Goal: Information Seeking & Learning: Learn about a topic

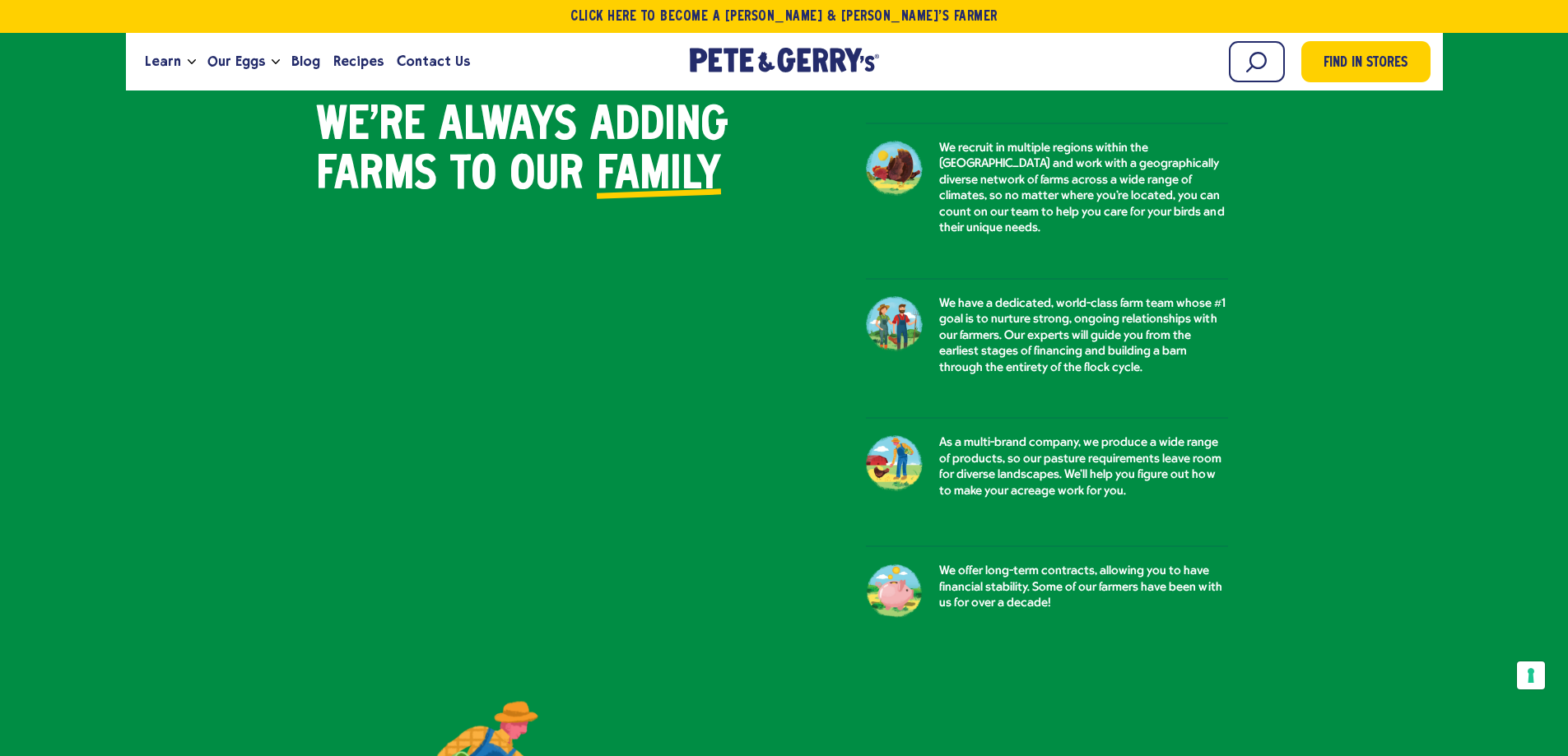
scroll to position [1399, 0]
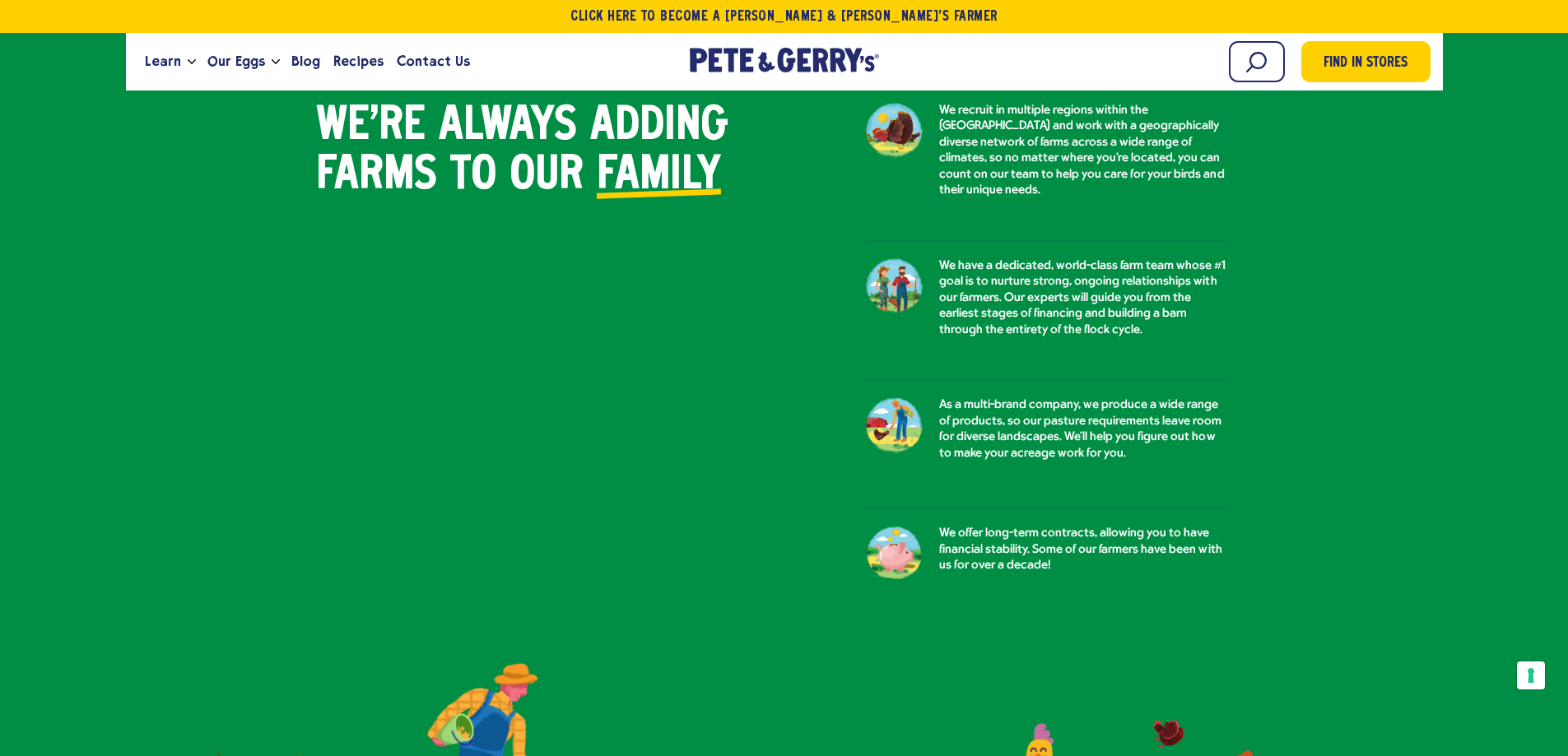
click at [1092, 291] on p "We have a dedicated, world-class farm team whose #1 goal is to nurture strong, …" at bounding box center [1083, 298] width 289 height 80
click at [893, 265] on div at bounding box center [895, 292] width 57 height 69
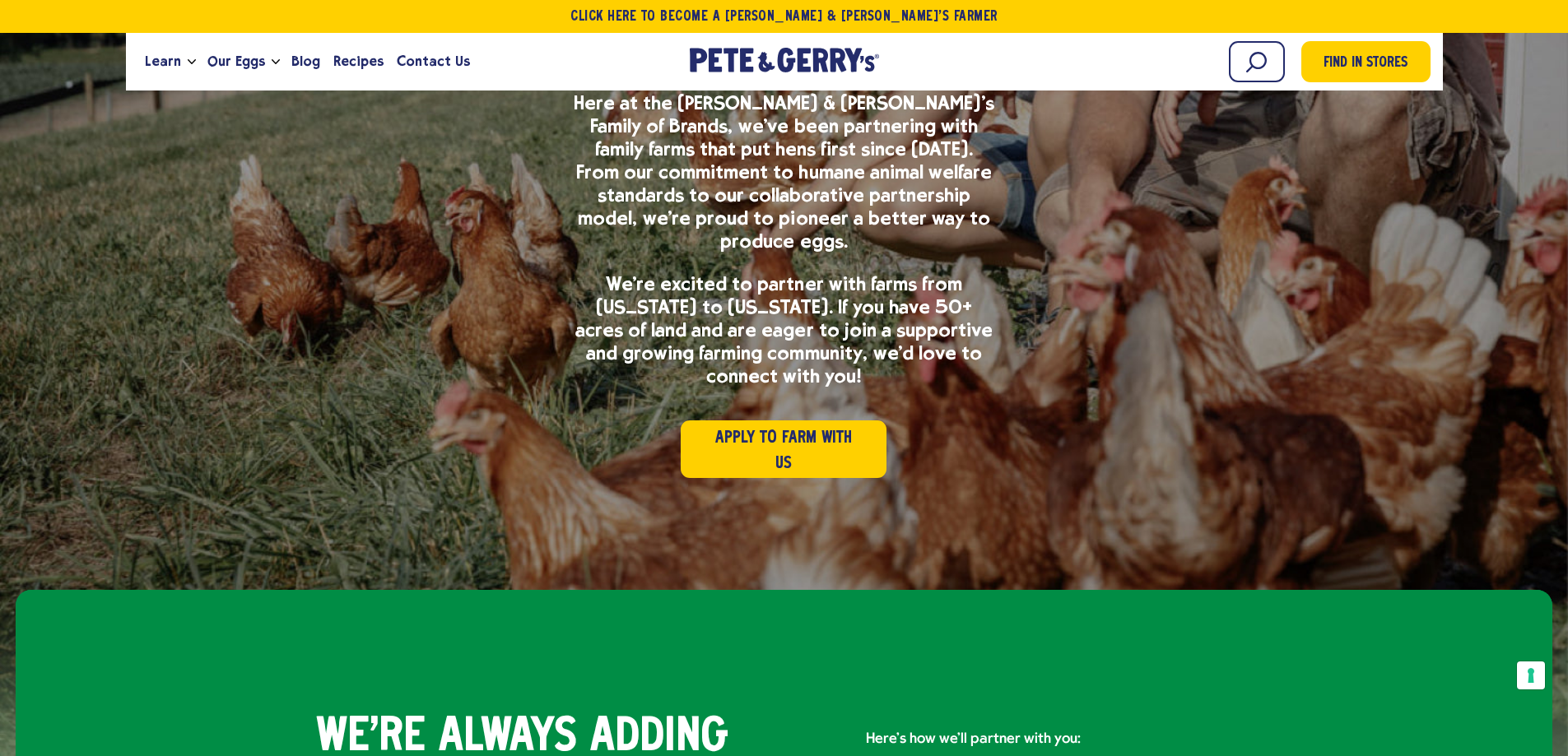
scroll to position [0, 0]
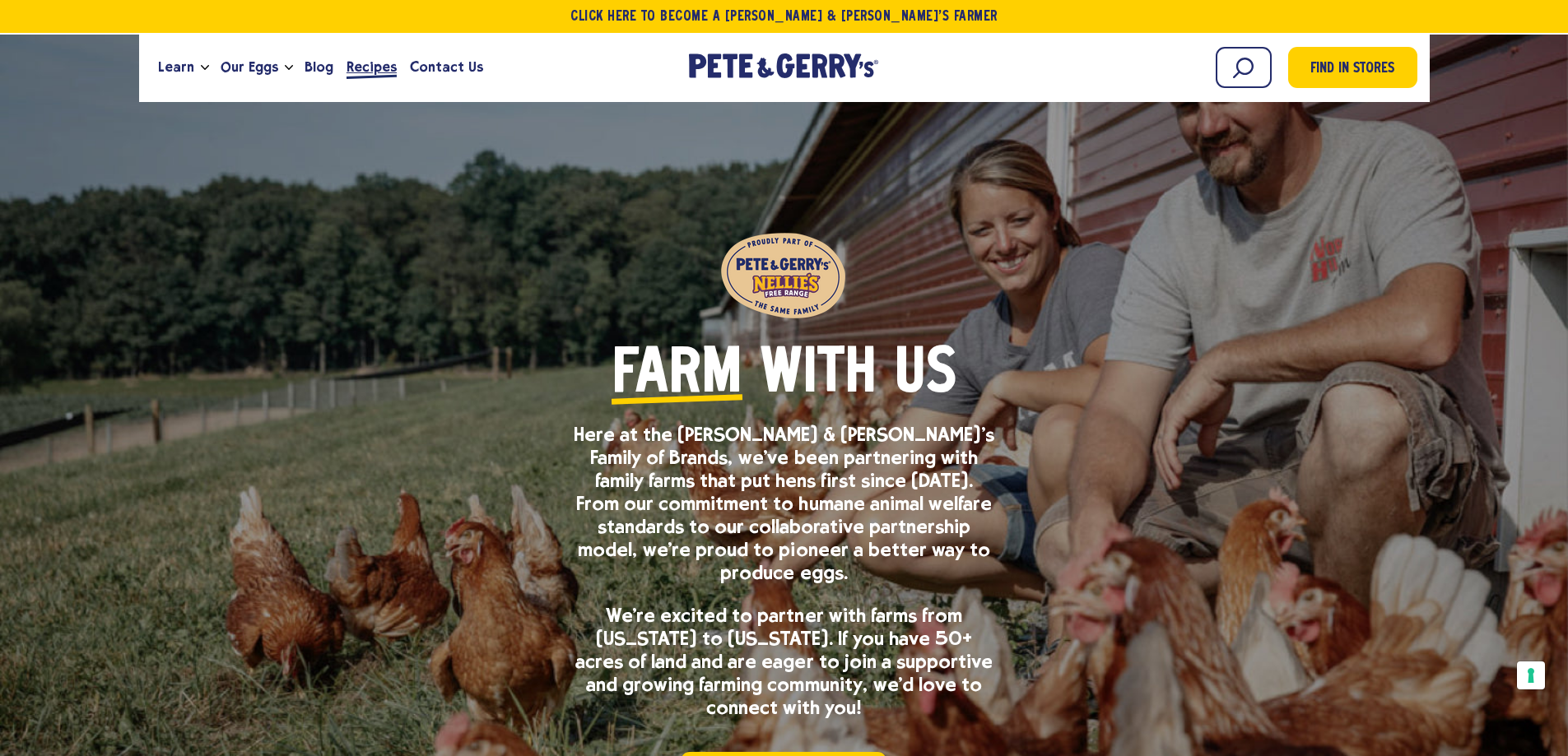
click at [372, 65] on span "Recipes" at bounding box center [372, 67] width 50 height 20
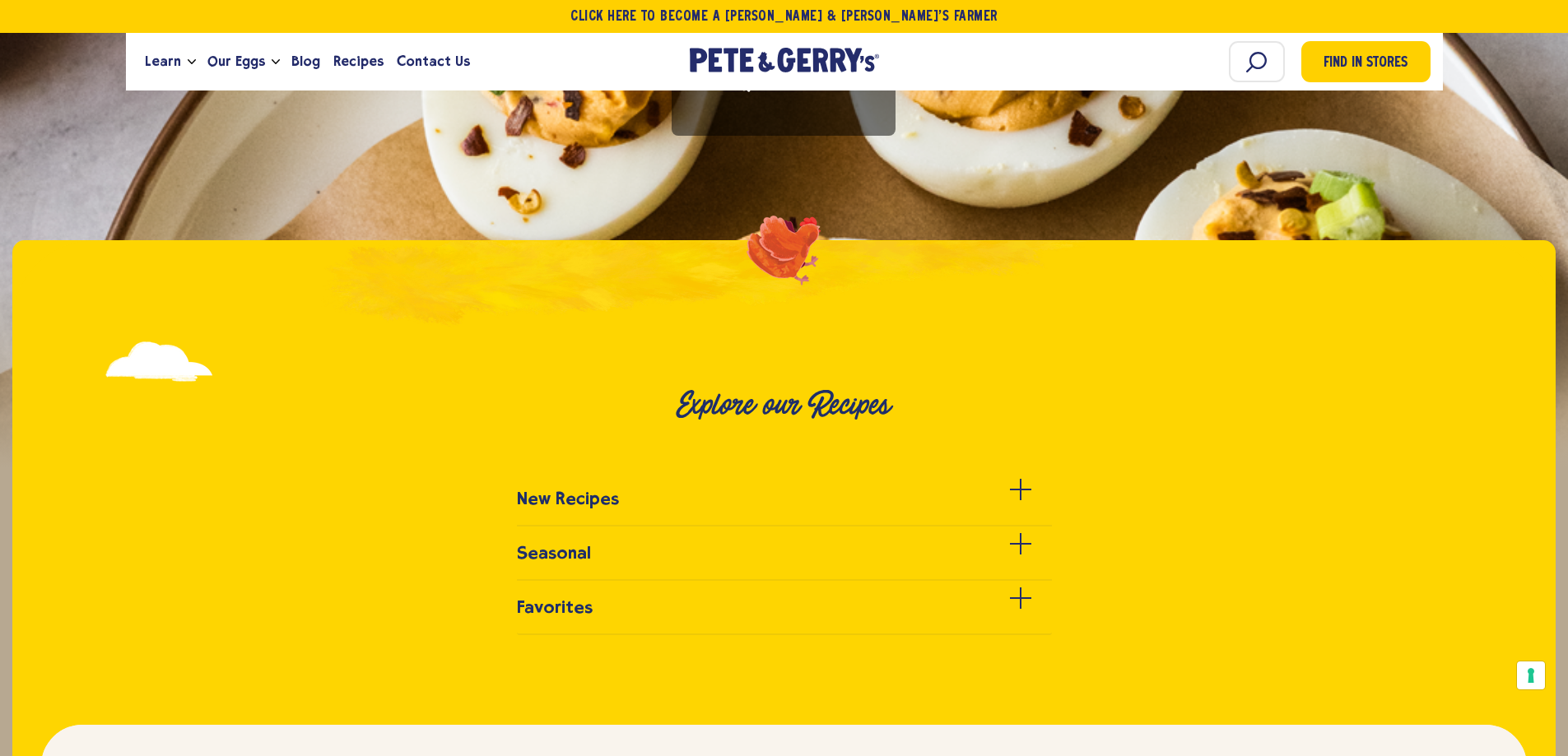
scroll to position [494, 0]
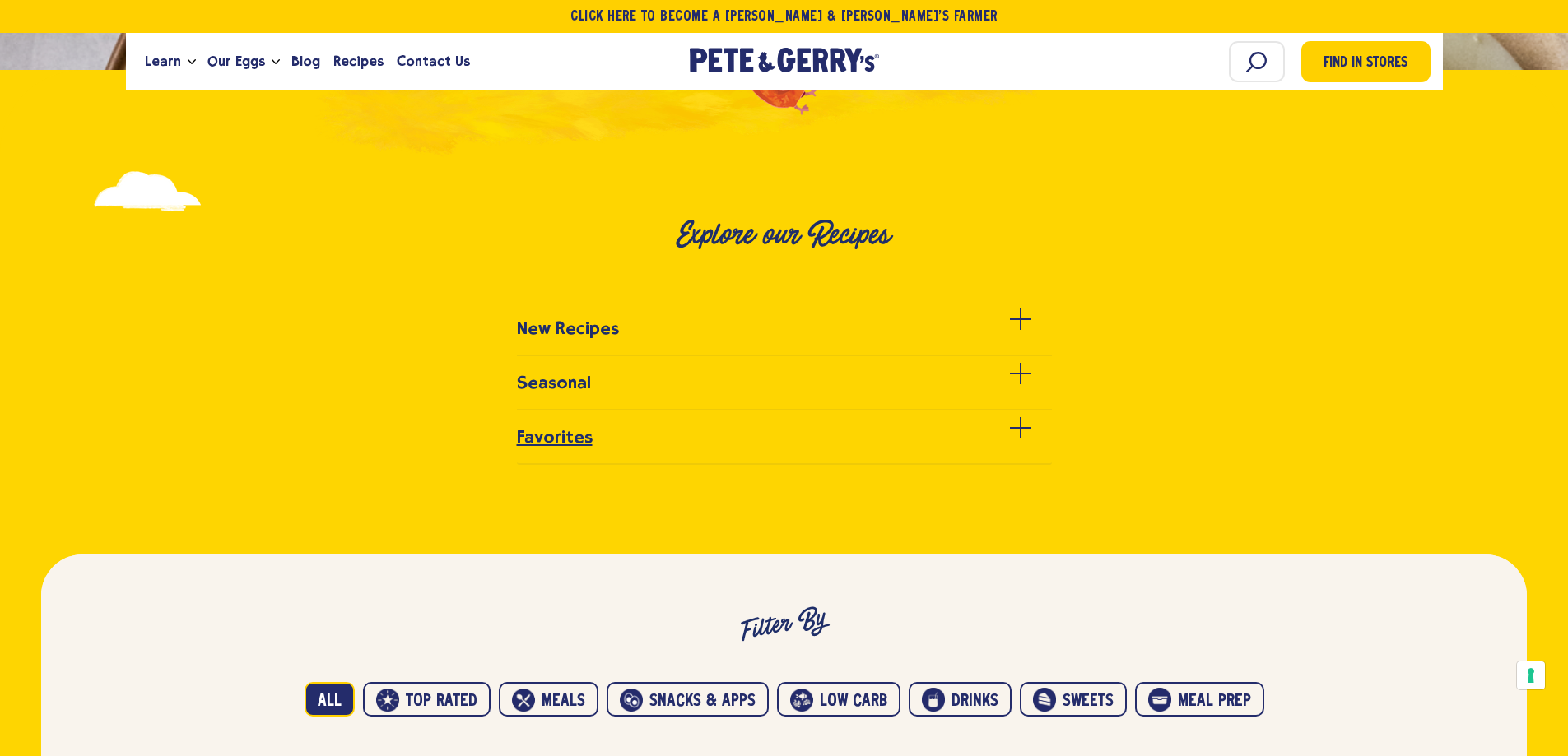
click at [1023, 430] on div at bounding box center [1020, 437] width 21 height 21
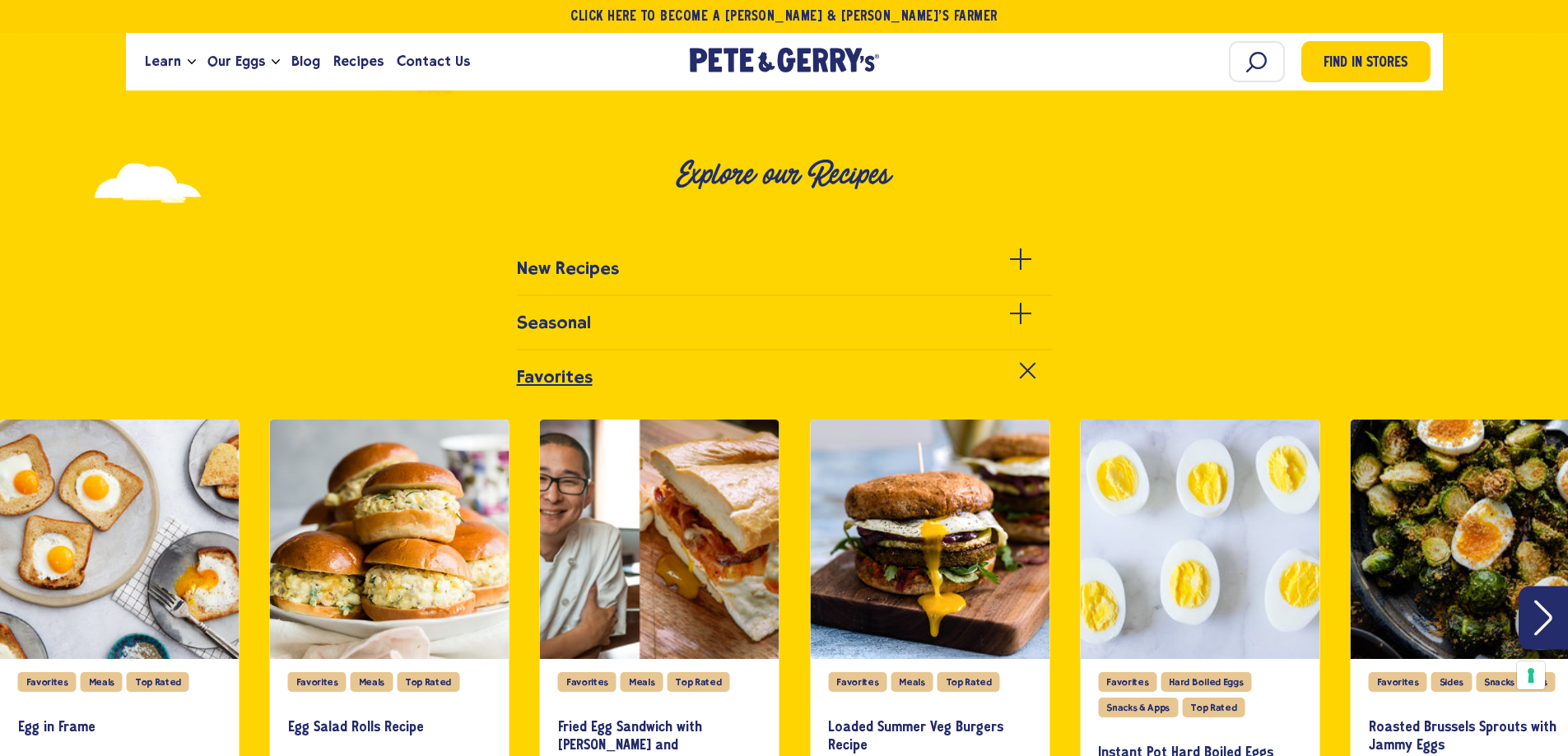
scroll to position [740, 0]
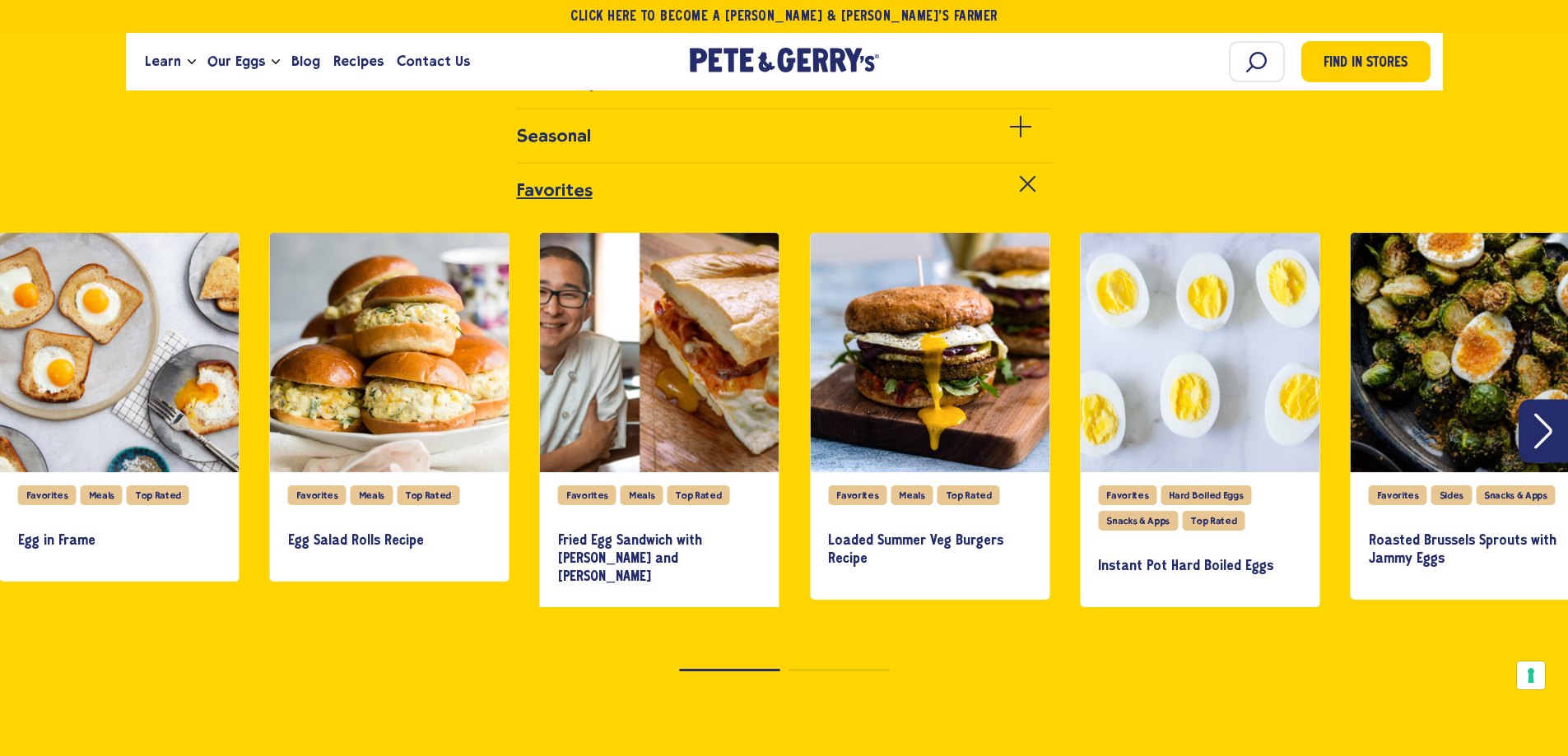
click at [1027, 188] on div at bounding box center [1020, 191] width 30 height 30
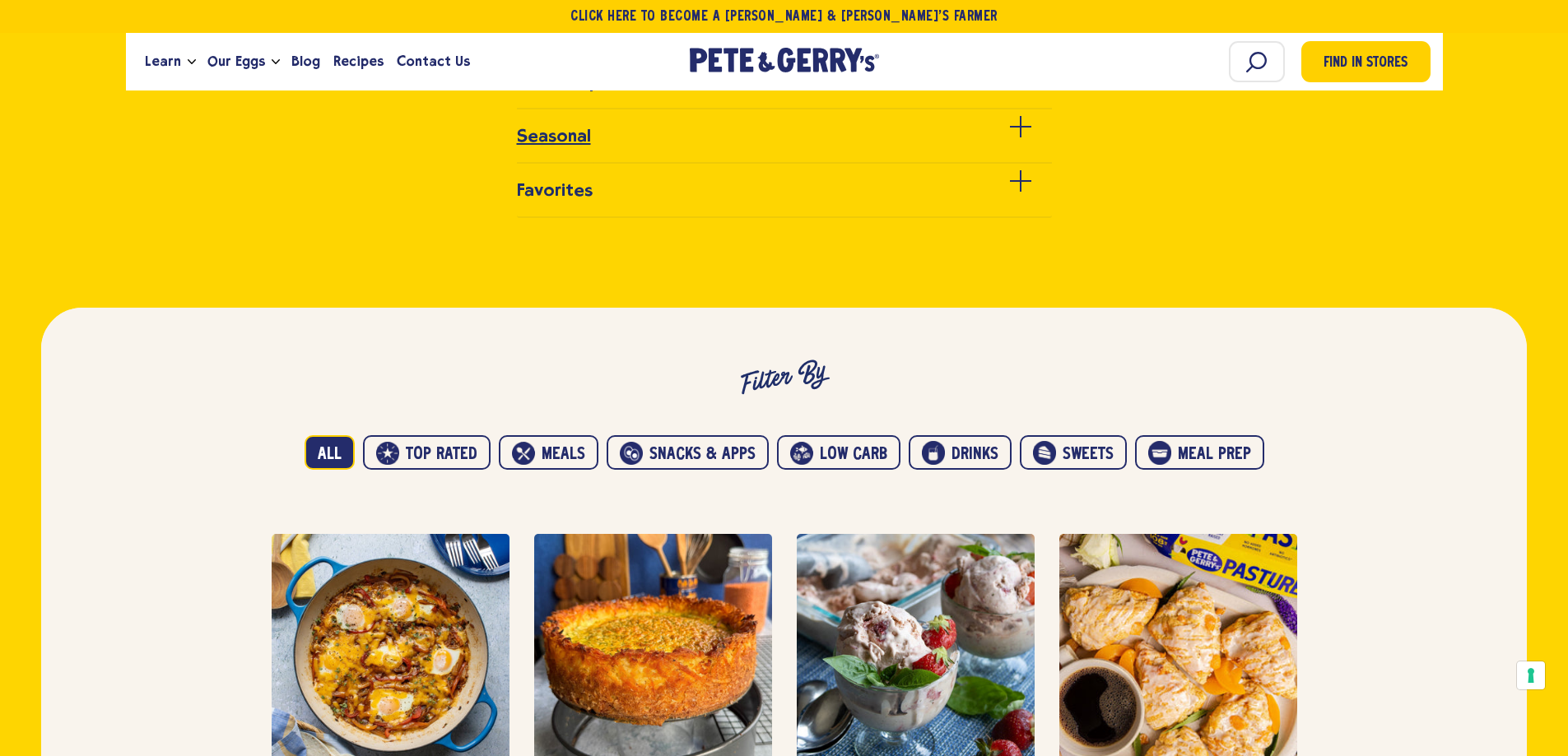
click at [1024, 126] on span at bounding box center [1020, 127] width 21 height 2
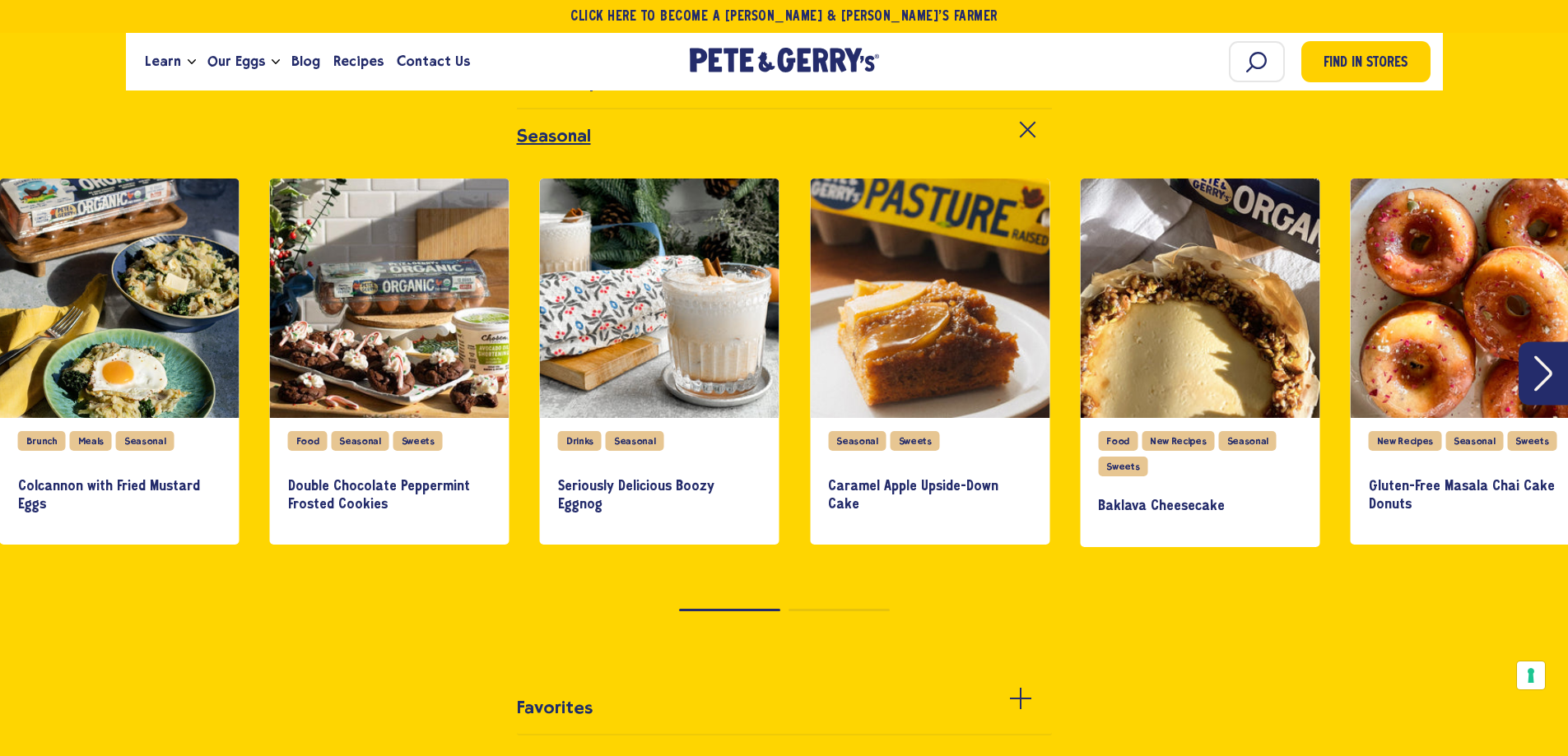
click at [1023, 128] on div at bounding box center [1020, 136] width 30 height 30
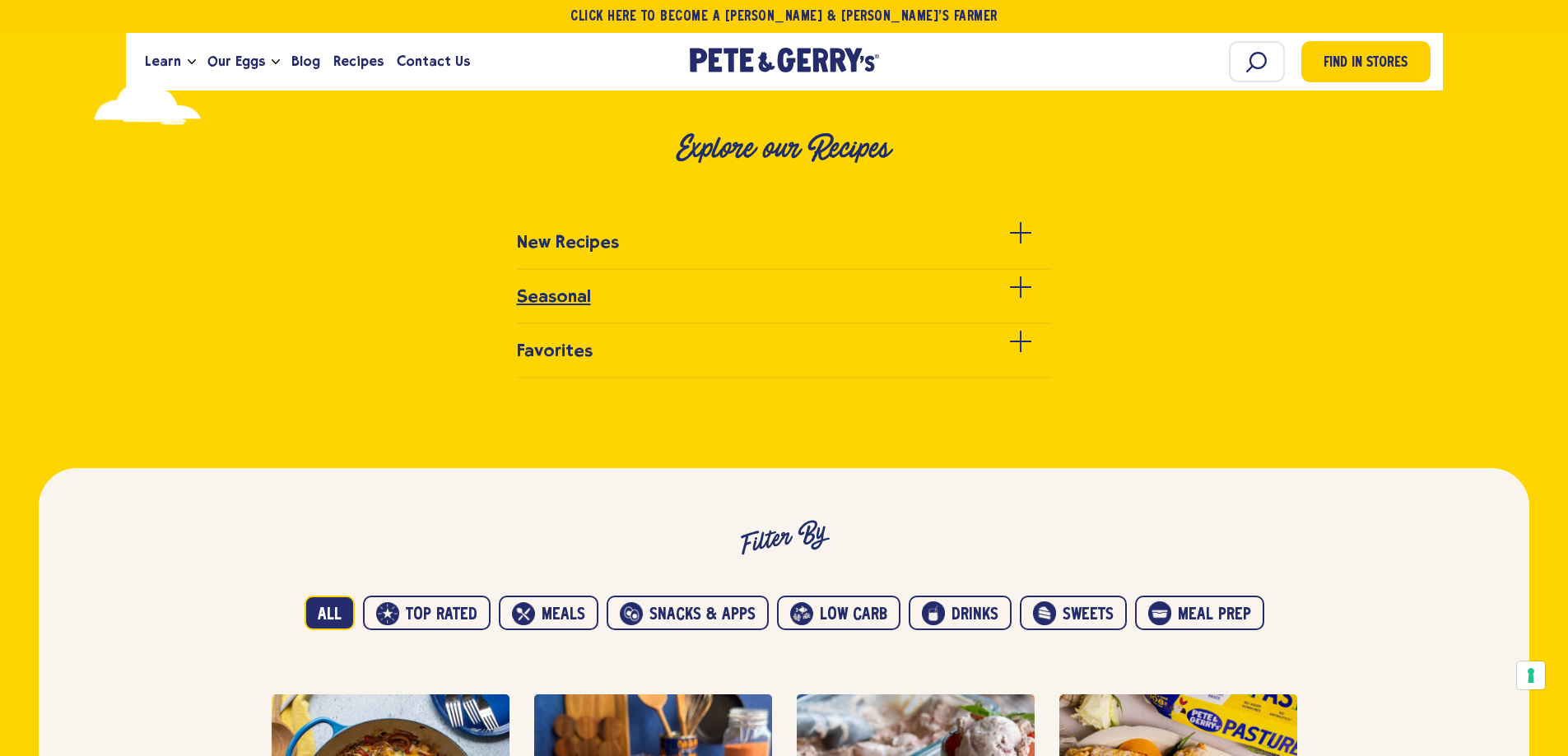
scroll to position [576, 0]
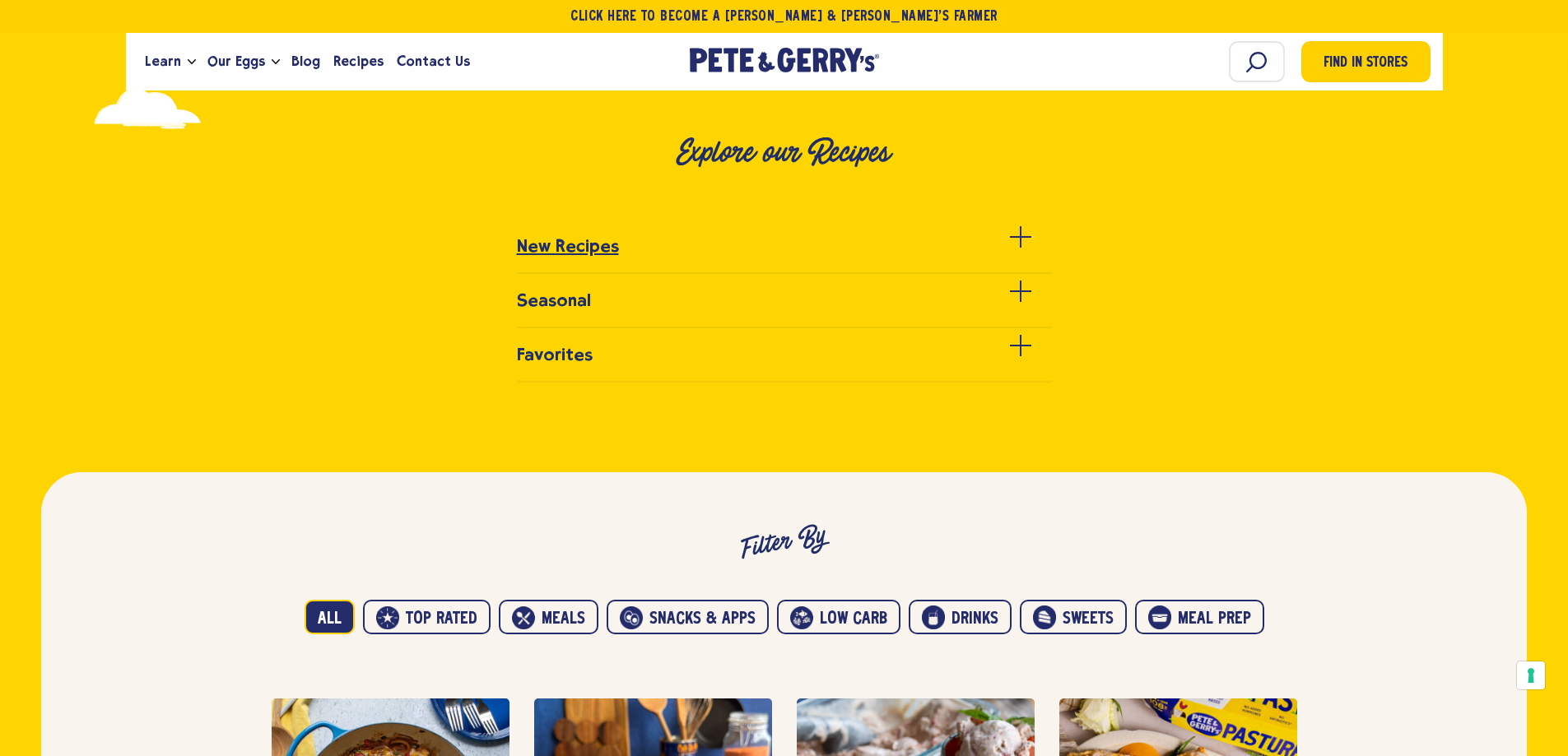
click at [1020, 240] on span at bounding box center [1021, 236] width 2 height 21
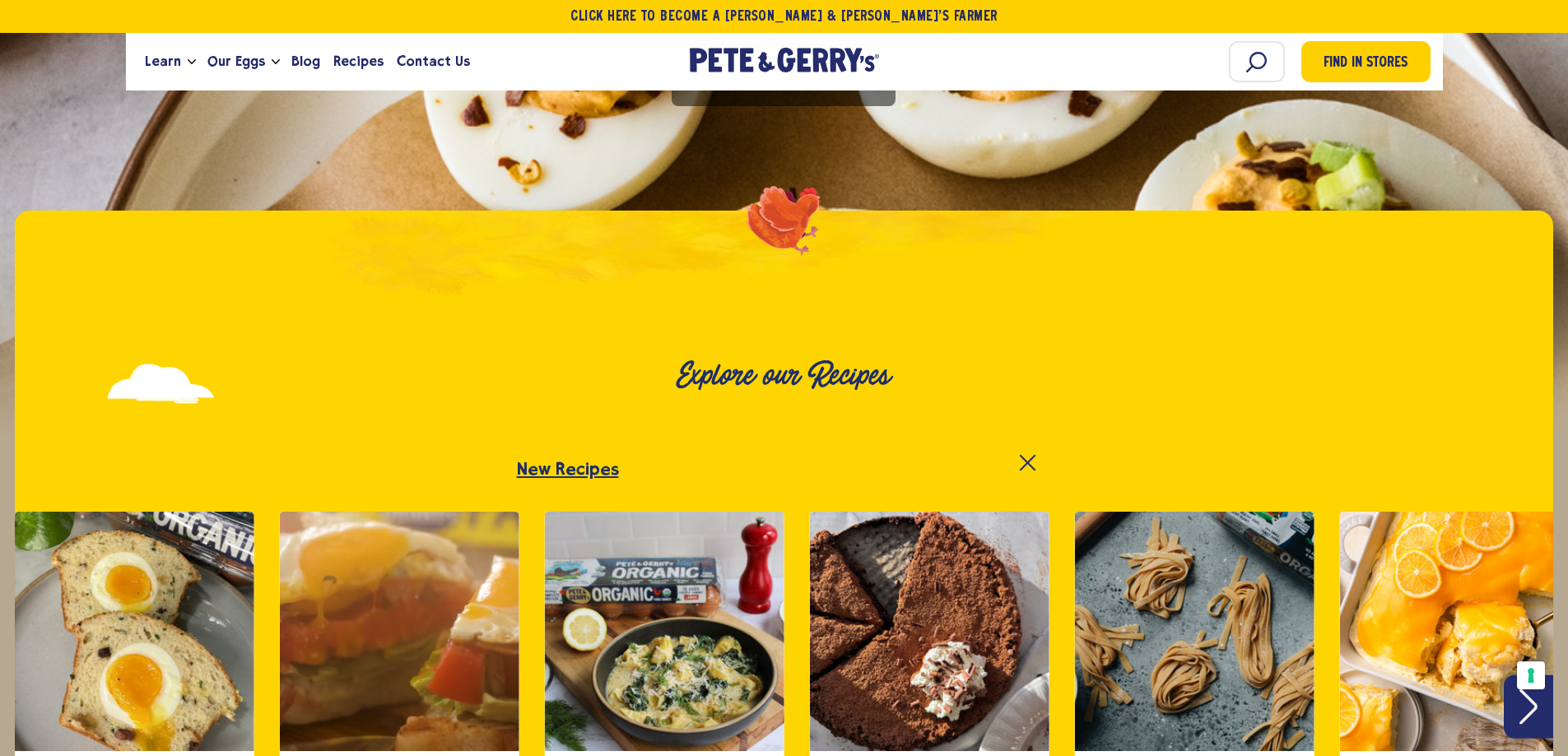
scroll to position [329, 0]
